Goal: Transaction & Acquisition: Purchase product/service

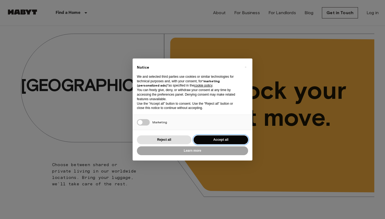
click at [221, 136] on button "Accept all" at bounding box center [221, 140] width 55 height 9
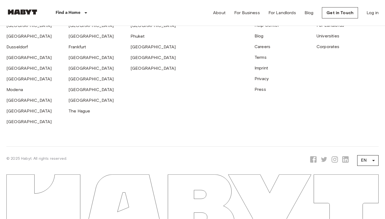
scroll to position [1502, 0]
click at [141, 58] on link "[GEOGRAPHIC_DATA]" at bounding box center [153, 57] width 45 height 5
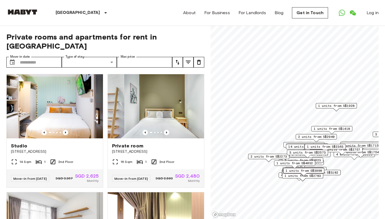
click at [326, 137] on span "2 units from S$2940" at bounding box center [316, 137] width 36 height 5
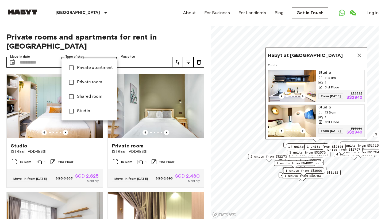
click at [101, 70] on span "Private apartment" at bounding box center [95, 68] width 36 height 6
type input "**********"
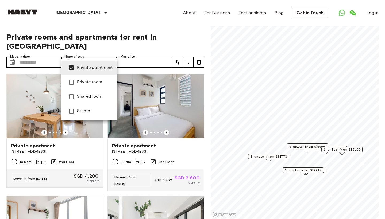
click at [77, 140] on div at bounding box center [192, 109] width 385 height 219
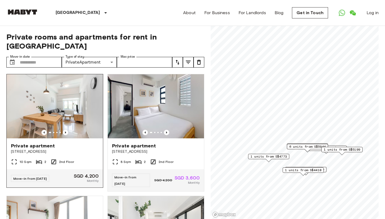
click at [40, 143] on span "Private apartment" at bounding box center [33, 146] width 44 height 6
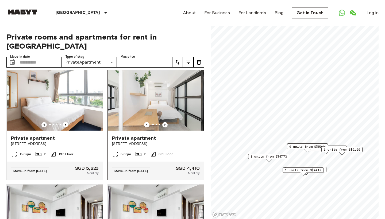
scroll to position [130, 0]
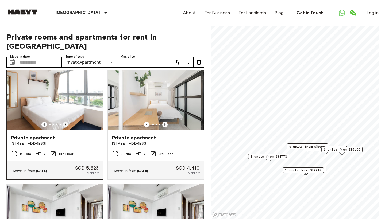
click at [65, 122] on icon "Previous image" at bounding box center [65, 124] width 5 height 5
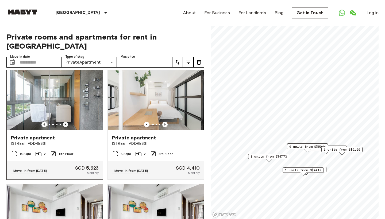
click at [65, 122] on icon "Previous image" at bounding box center [65, 124] width 5 height 5
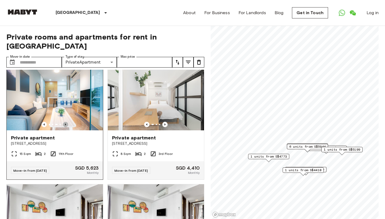
click at [65, 122] on icon "Previous image" at bounding box center [65, 124] width 5 height 5
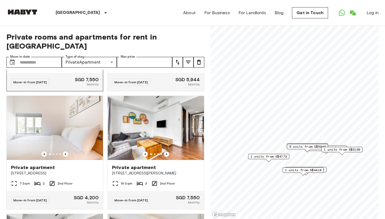
scroll to position [337, 0]
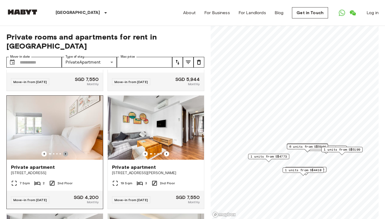
click at [67, 151] on icon "Previous image" at bounding box center [65, 153] width 5 height 5
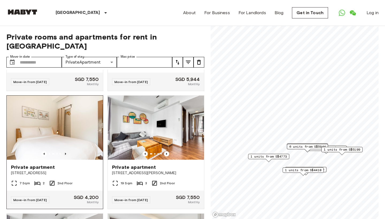
click at [67, 151] on icon "Previous image" at bounding box center [65, 153] width 5 height 5
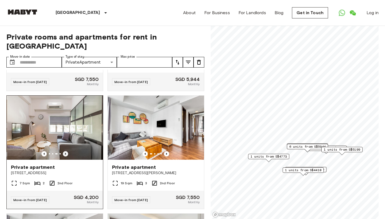
click at [67, 151] on icon "Previous image" at bounding box center [65, 153] width 5 height 5
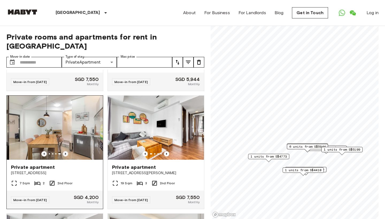
click at [67, 151] on icon "Previous image" at bounding box center [65, 153] width 5 height 5
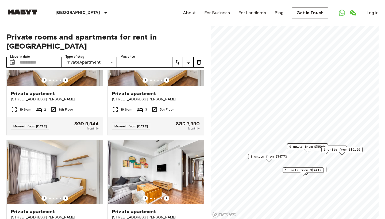
scroll to position [772, 0]
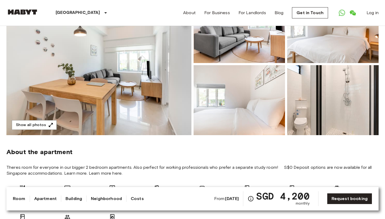
scroll to position [105, 0]
